Goal: Information Seeking & Learning: Learn about a topic

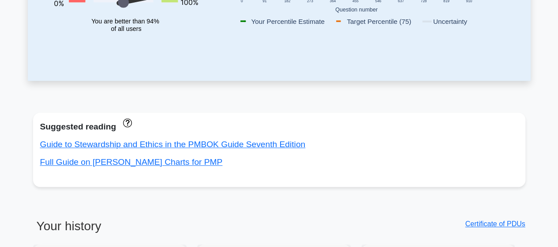
scroll to position [221, 0]
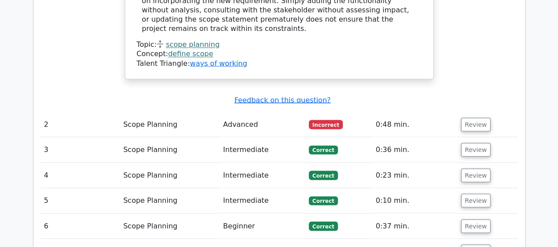
scroll to position [794, 0]
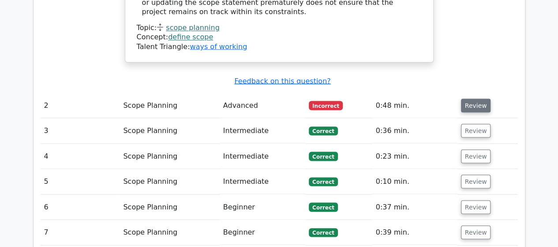
click at [472, 98] on button "Review" at bounding box center [476, 105] width 30 height 14
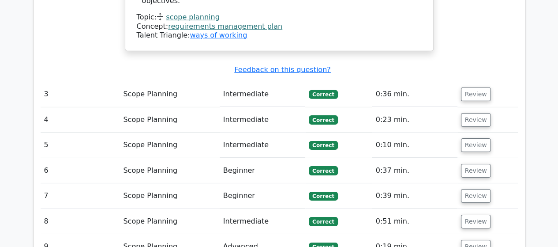
scroll to position [1367, 0]
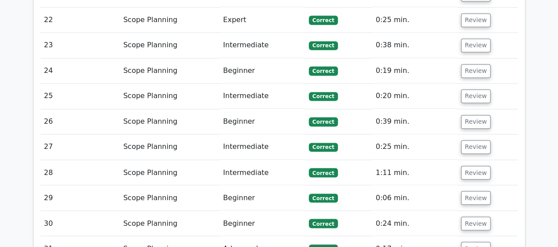
scroll to position [2426, 0]
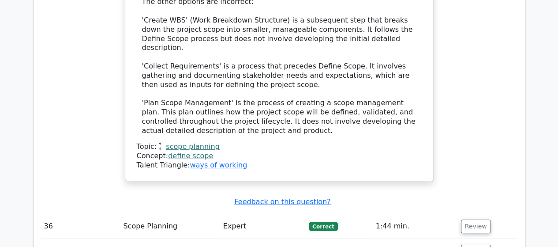
scroll to position [3000, 0]
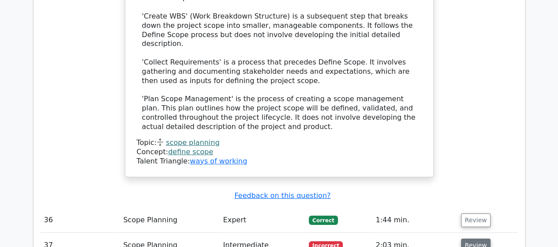
click at [468, 238] on button "Review" at bounding box center [476, 245] width 30 height 14
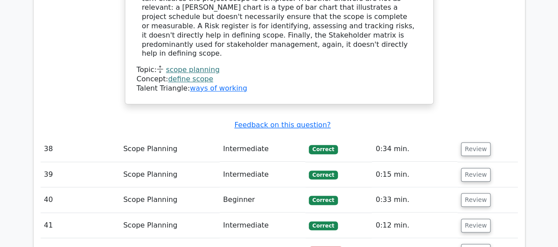
scroll to position [3529, 0]
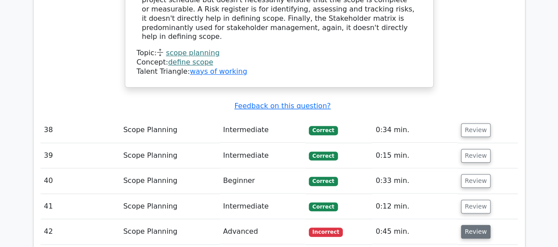
click at [471, 225] on button "Review" at bounding box center [476, 232] width 30 height 14
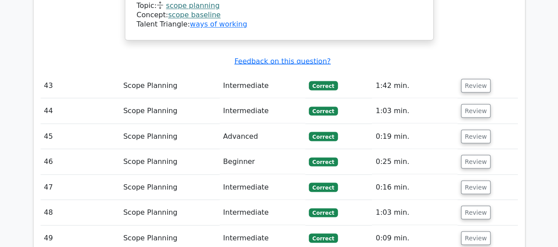
scroll to position [4146, 0]
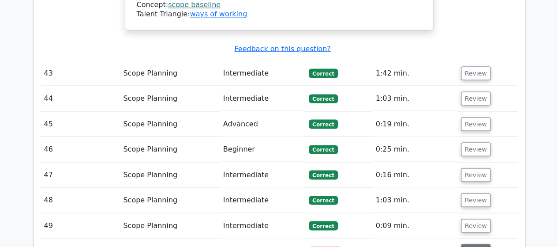
click at [467, 243] on button "Review" at bounding box center [476, 250] width 30 height 14
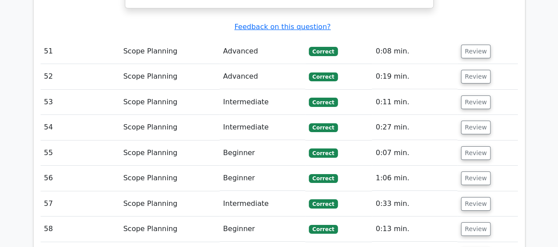
scroll to position [4852, 0]
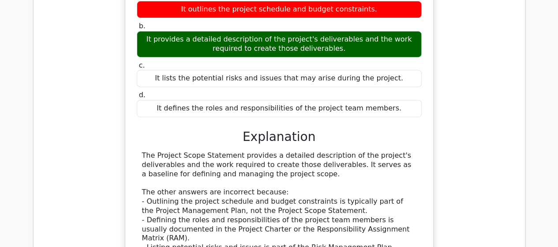
scroll to position [5249, 0]
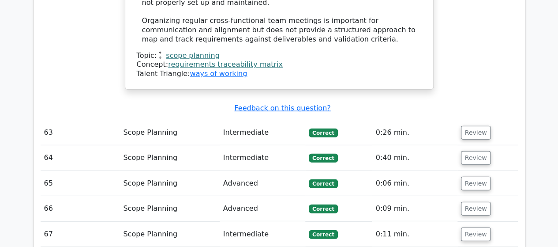
scroll to position [6131, 0]
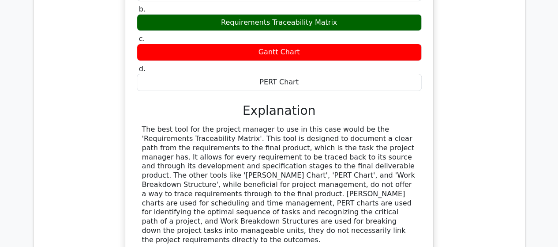
scroll to position [6573, 0]
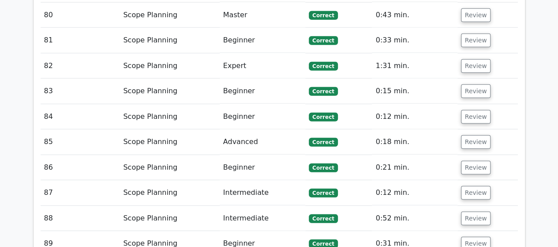
scroll to position [7808, 0]
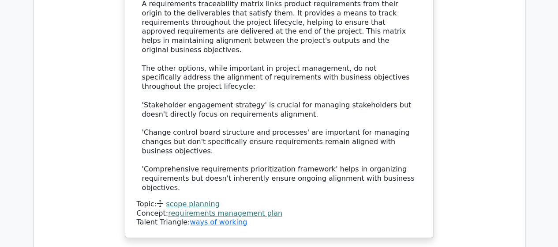
scroll to position [1323, 0]
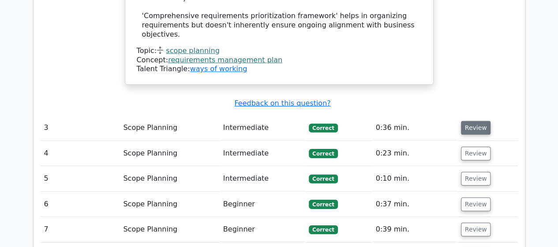
click at [468, 121] on button "Review" at bounding box center [476, 128] width 30 height 14
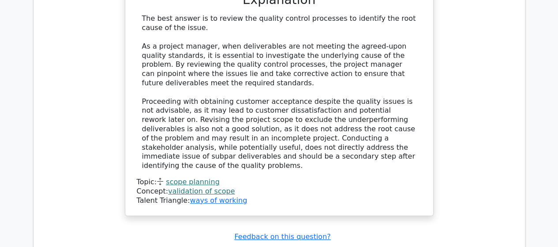
scroll to position [1676, 0]
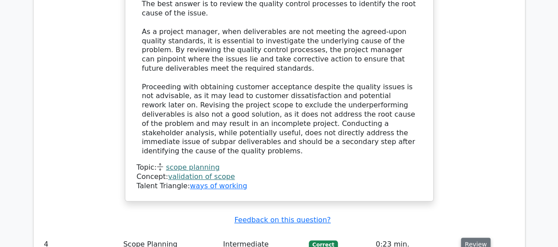
click at [469, 237] on button "Review" at bounding box center [476, 244] width 30 height 14
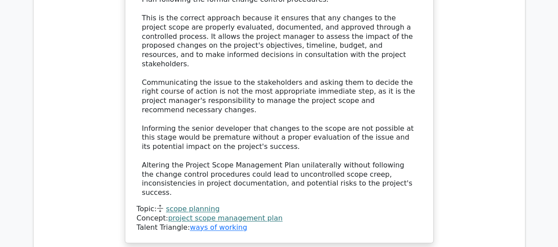
scroll to position [2250, 0]
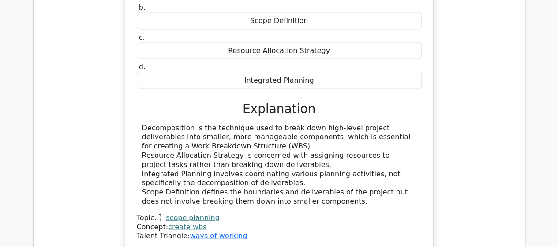
scroll to position [2603, 0]
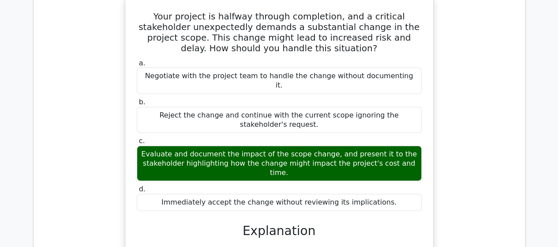
scroll to position [3000, 0]
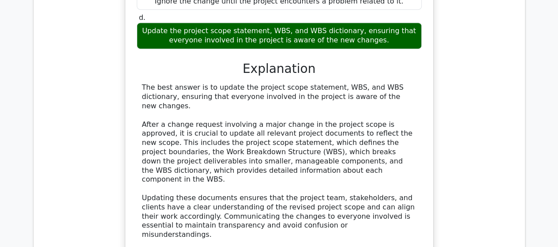
scroll to position [3573, 0]
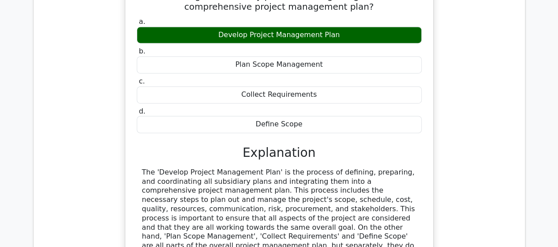
scroll to position [4014, 0]
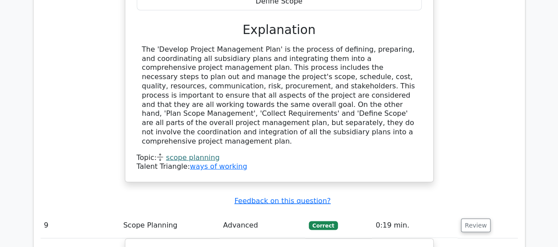
scroll to position [4367, 0]
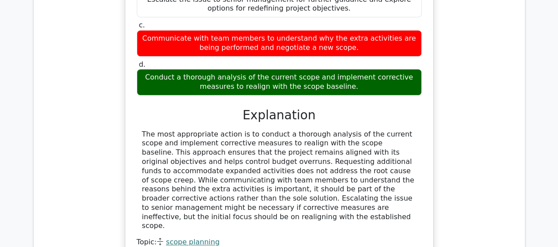
scroll to position [5249, 0]
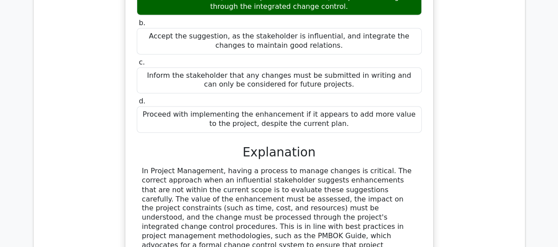
scroll to position [5779, 0]
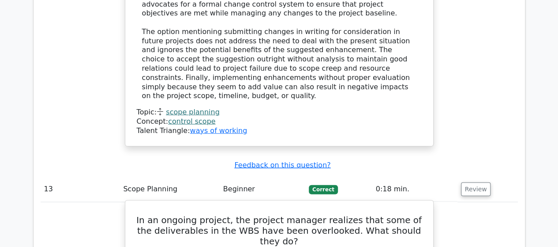
scroll to position [6087, 0]
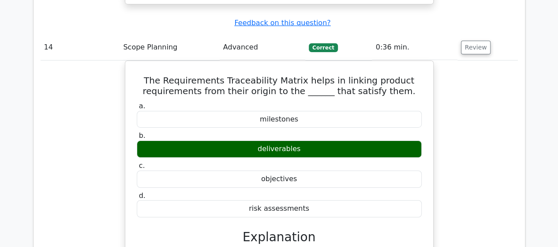
scroll to position [6529, 0]
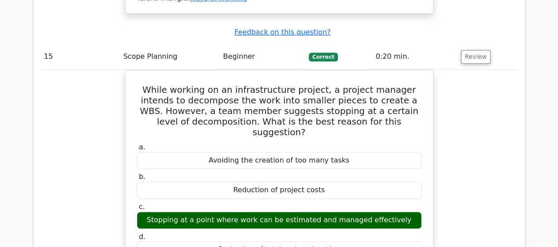
scroll to position [6970, 0]
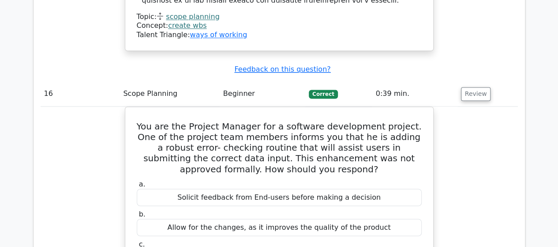
scroll to position [7367, 0]
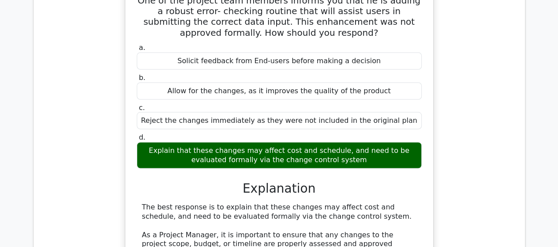
scroll to position [7764, 0]
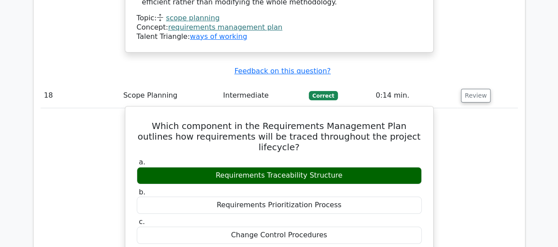
scroll to position [8205, 0]
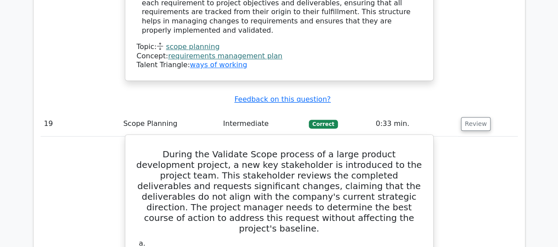
scroll to position [8646, 0]
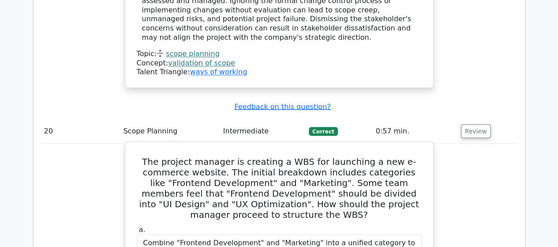
scroll to position [9175, 0]
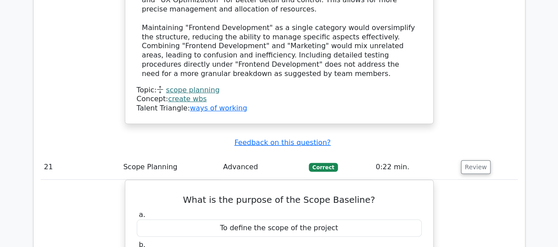
scroll to position [9528, 0]
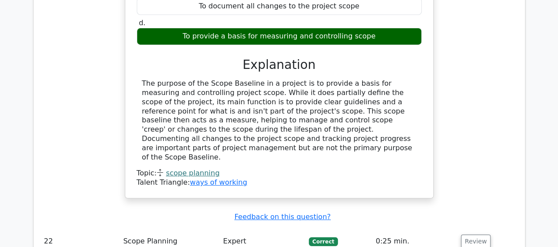
scroll to position [9837, 0]
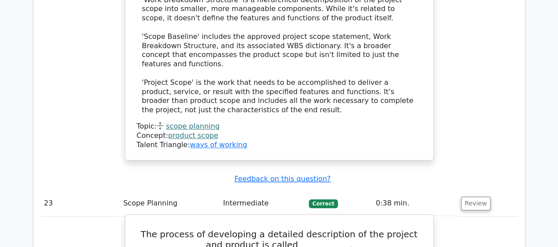
scroll to position [10366, 0]
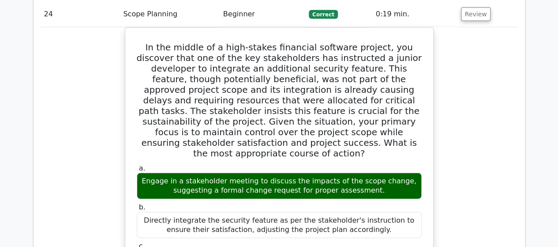
scroll to position [11028, 0]
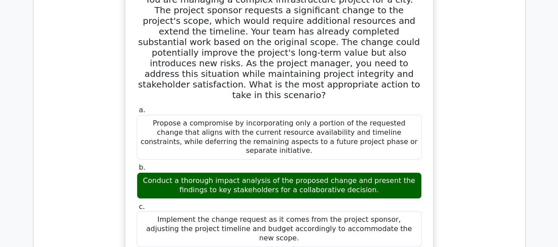
scroll to position [11690, 0]
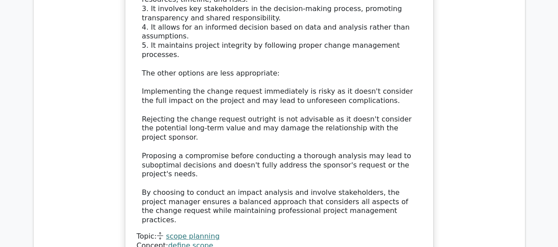
scroll to position [12087, 0]
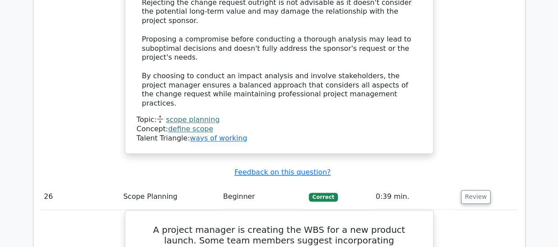
scroll to position [12351, 0]
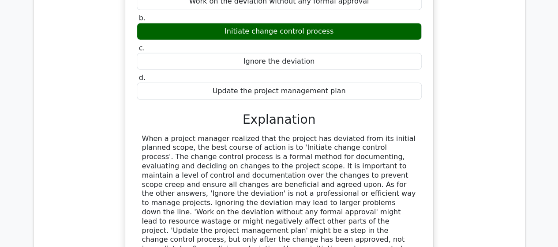
scroll to position [13057, 0]
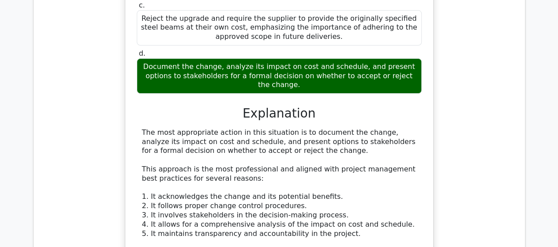
scroll to position [13498, 0]
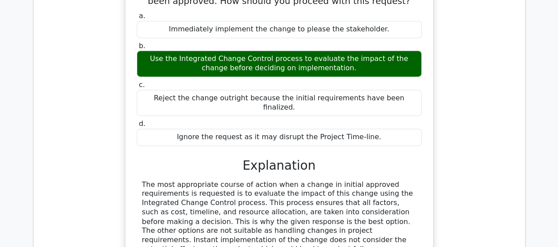
scroll to position [14027, 0]
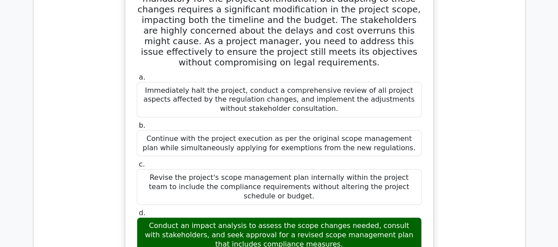
scroll to position [14645, 0]
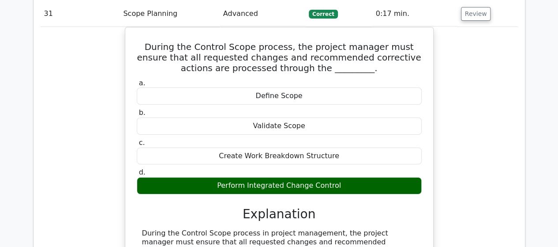
scroll to position [15042, 0]
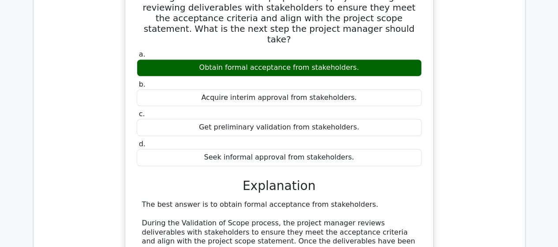
scroll to position [15527, 0]
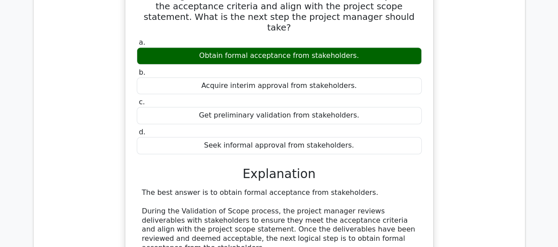
drag, startPoint x: 470, startPoint y: 111, endPoint x: 461, endPoint y: 112, distance: 9.8
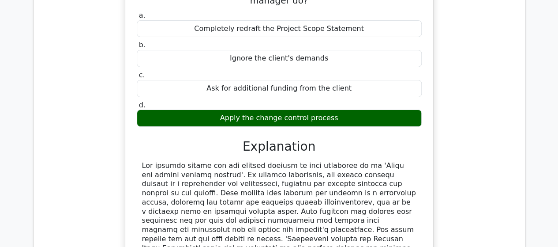
scroll to position [16542, 0]
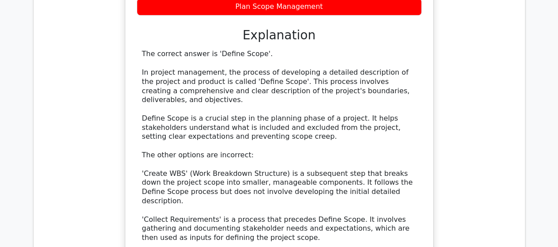
scroll to position [17292, 0]
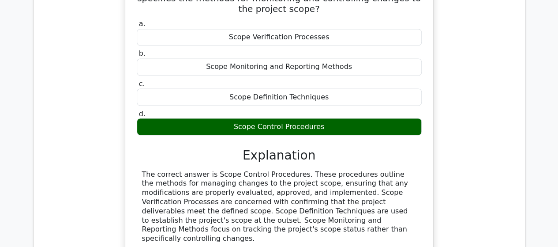
scroll to position [17556, 0]
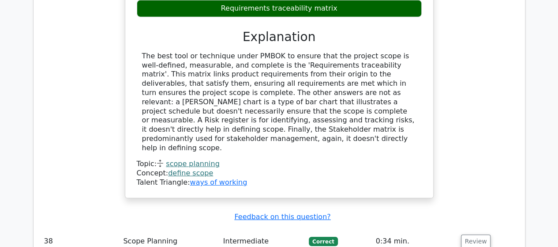
scroll to position [18130, 0]
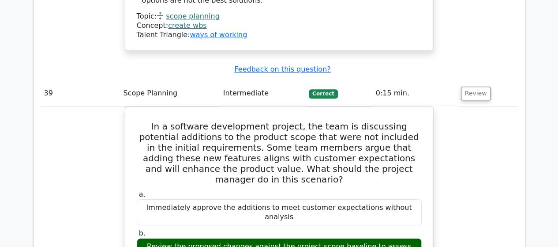
scroll to position [18615, 0]
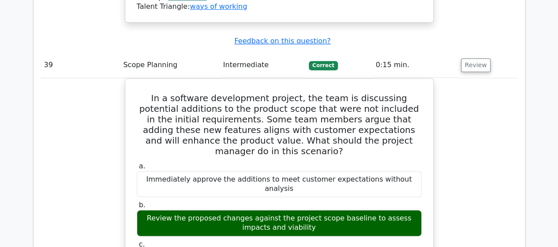
drag, startPoint x: 472, startPoint y: 82, endPoint x: 451, endPoint y: 86, distance: 21.0
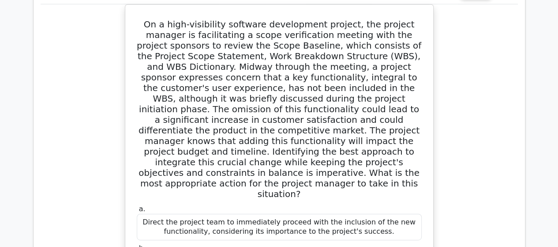
scroll to position [19718, 0]
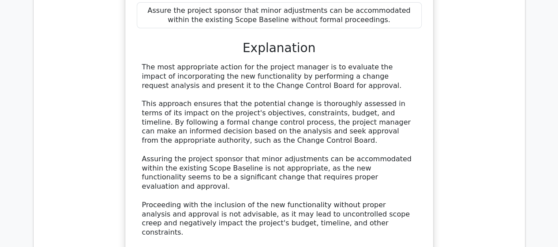
scroll to position [20115, 0]
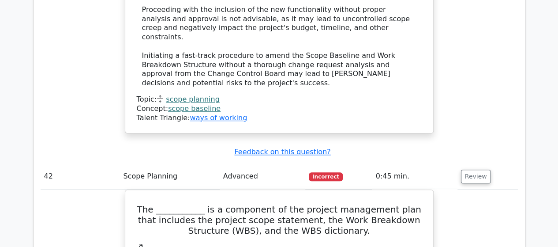
scroll to position [20512, 0]
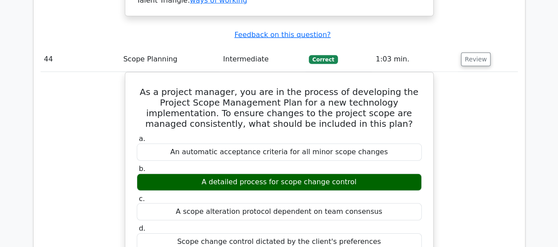
scroll to position [21394, 0]
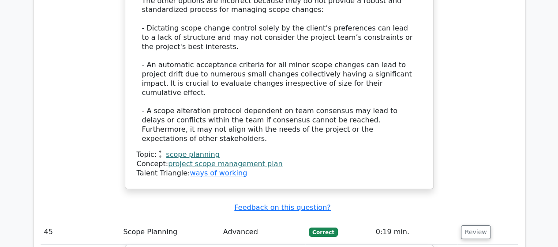
scroll to position [21703, 0]
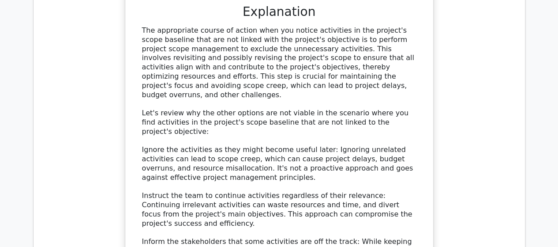
scroll to position [22100, 0]
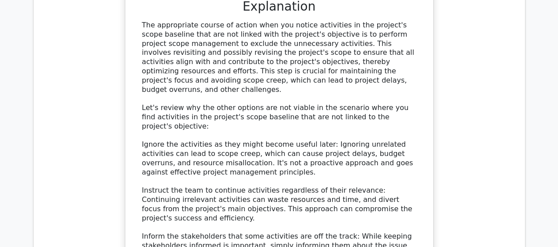
drag, startPoint x: 463, startPoint y: 105, endPoint x: 452, endPoint y: 107, distance: 11.8
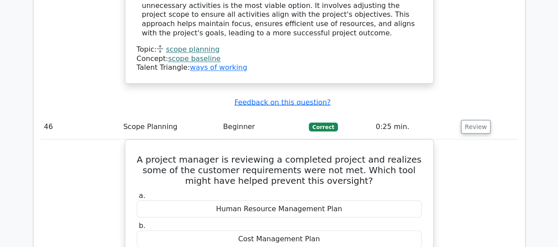
scroll to position [22629, 0]
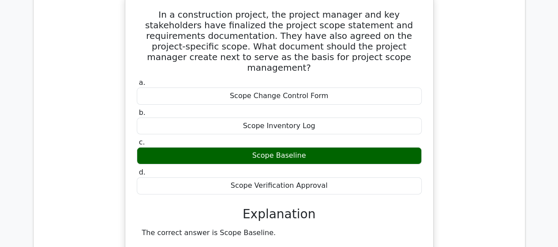
scroll to position [23644, 0]
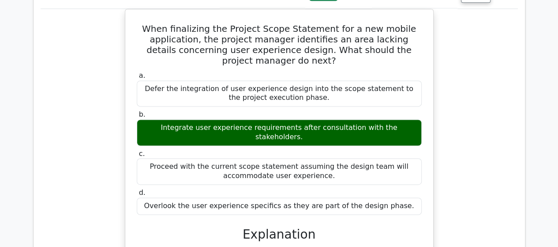
scroll to position [24129, 0]
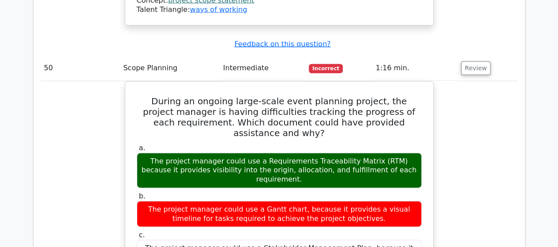
scroll to position [24482, 0]
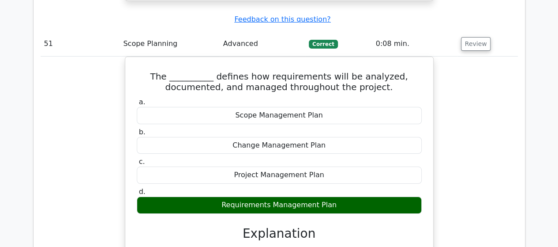
scroll to position [25099, 0]
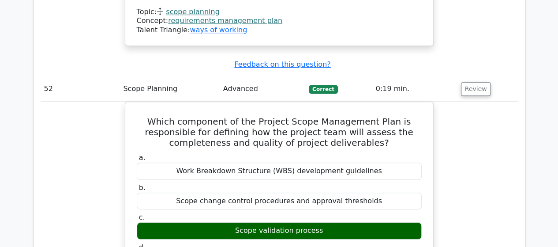
scroll to position [25629, 0]
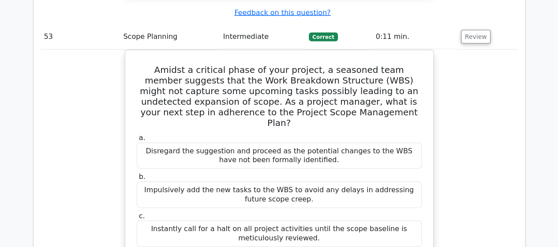
scroll to position [26158, 0]
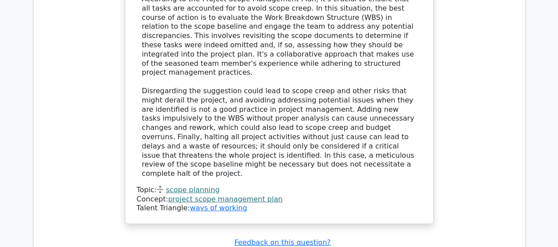
scroll to position [26511, 0]
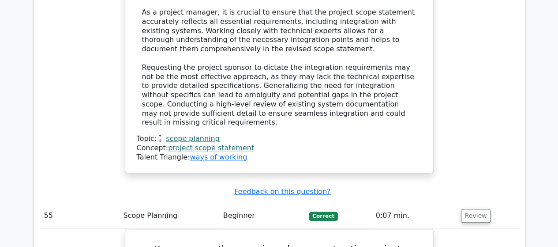
scroll to position [27040, 0]
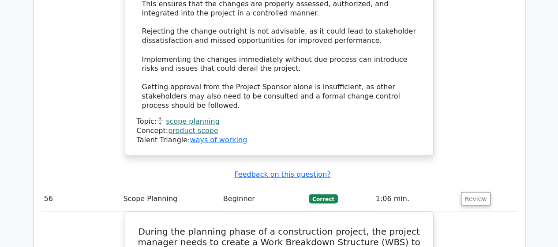
scroll to position [27570, 0]
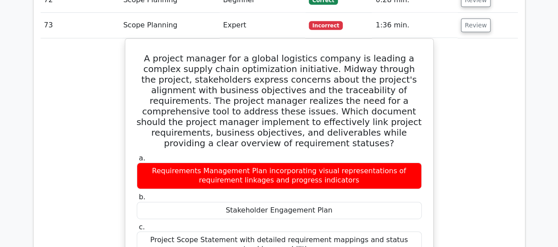
scroll to position [31628, 0]
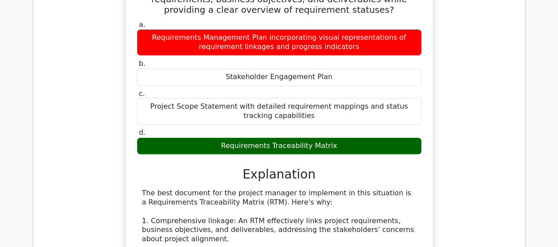
drag, startPoint x: 474, startPoint y: 94, endPoint x: 449, endPoint y: 94, distance: 24.7
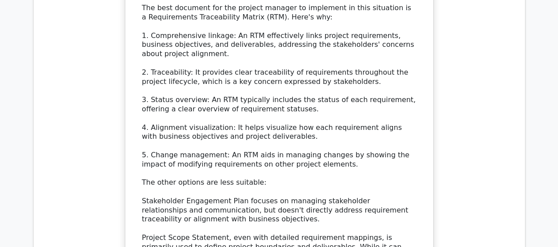
scroll to position [31584, 0]
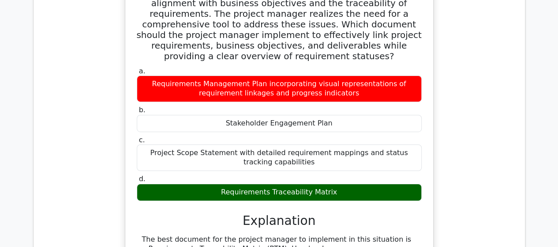
scroll to position [32559, 0]
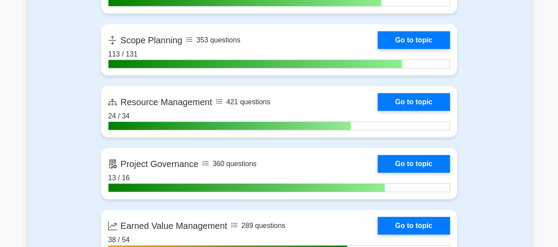
scroll to position [1367, 0]
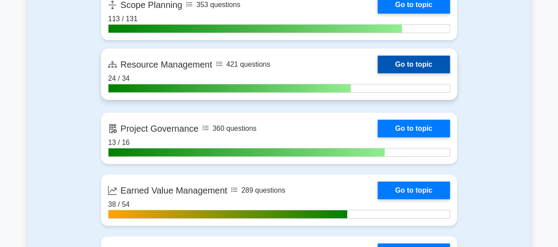
click at [378, 64] on link "Go to topic" at bounding box center [414, 65] width 72 height 18
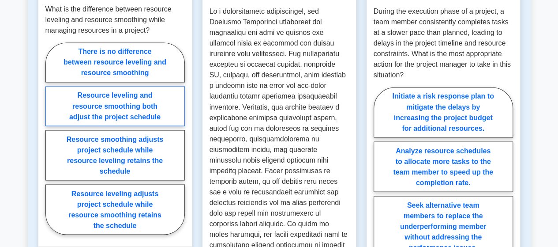
scroll to position [750, 0]
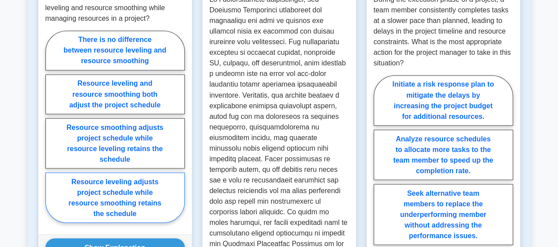
click at [128, 174] on label "Resource leveling adjusts project schedule while resource smoothing retains the…" at bounding box center [114, 197] width 139 height 50
click at [51, 132] on input "Resource leveling adjusts project schedule while resource smoothing retains the…" at bounding box center [48, 129] width 6 height 6
radio input "true"
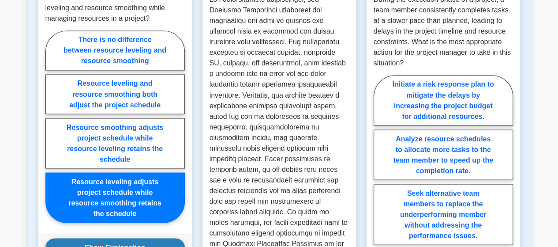
click at [108, 238] on button "Show Explanation" at bounding box center [114, 247] width 139 height 19
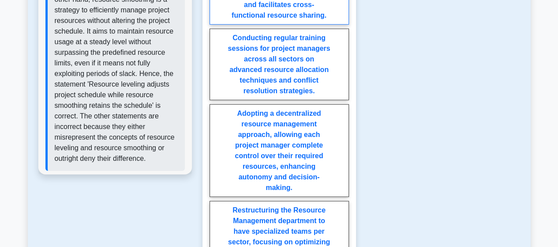
scroll to position [1147, 0]
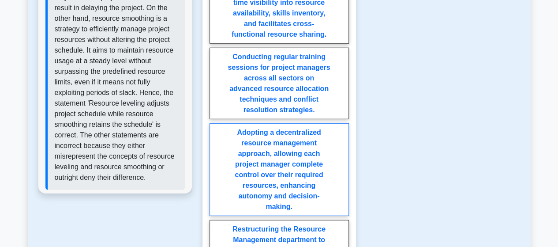
click at [278, 143] on label "Adopting a decentralized resource management approach, allowing each project ma…" at bounding box center [279, 169] width 139 height 93
click at [215, 132] on input "Adopting a decentralized resource management approach, allowing each project ma…" at bounding box center [213, 129] width 6 height 6
radio input "true"
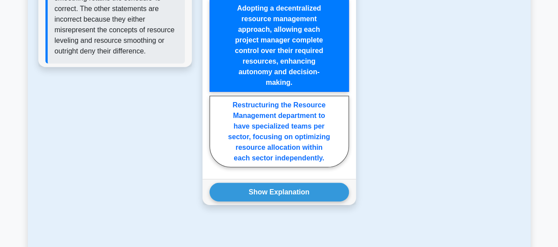
scroll to position [1279, 0]
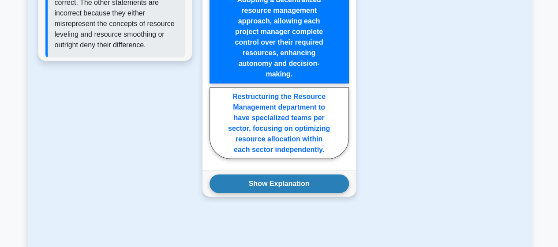
click at [285, 174] on button "Show Explanation" at bounding box center [279, 183] width 139 height 19
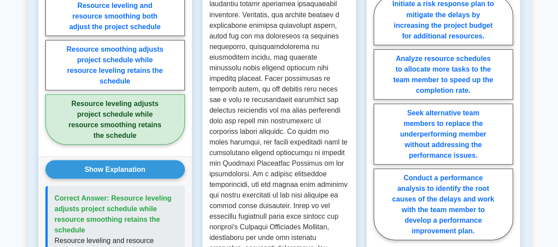
scroll to position [838, 0]
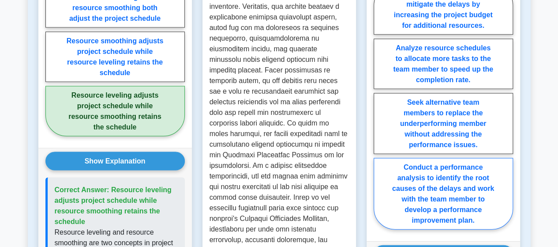
click at [415, 177] on label "Conduct a performance analysis to identify the root causes of the delays and wo…" at bounding box center [443, 193] width 139 height 71
click at [379, 112] on input "Conduct a performance analysis to identify the root causes of the delays and wo…" at bounding box center [377, 110] width 6 height 6
radio input "true"
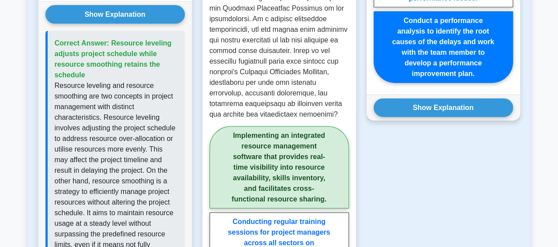
scroll to position [1015, 0]
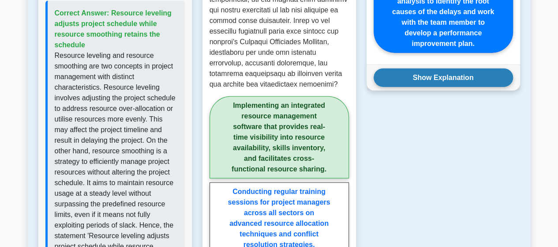
click at [431, 68] on button "Show Explanation" at bounding box center [443, 77] width 139 height 19
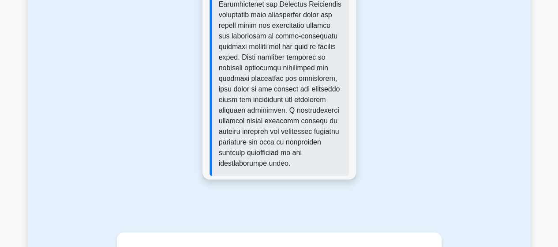
scroll to position [1923, 0]
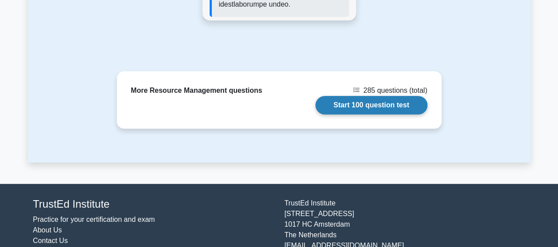
click at [360, 96] on link "Start 100 question test" at bounding box center [371, 105] width 112 height 19
